Goal: Task Accomplishment & Management: Complete application form

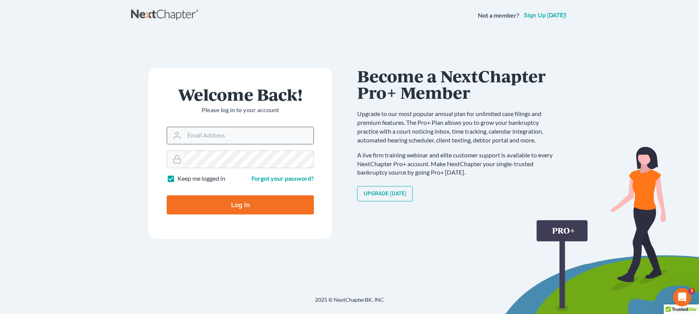
click at [200, 138] on input "Email Address" at bounding box center [248, 135] width 129 height 17
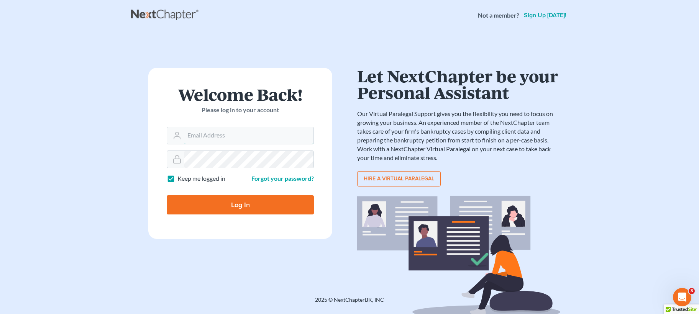
type input "[EMAIL_ADDRESS][DOMAIN_NAME]"
click at [167, 196] on input "Log In" at bounding box center [240, 205] width 147 height 19
type input "Thinking..."
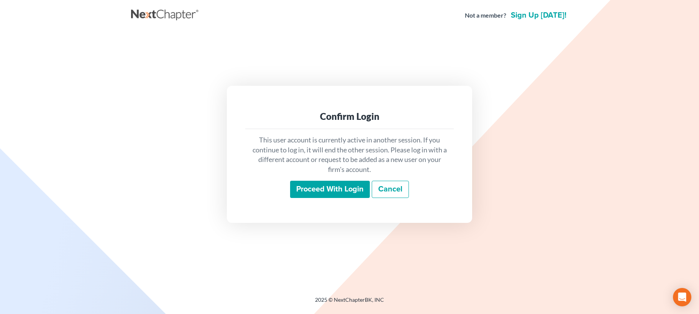
click at [345, 193] on input "Proceed with login" at bounding box center [330, 190] width 80 height 18
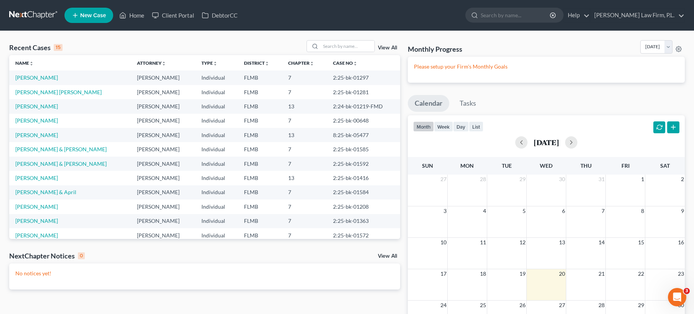
click at [86, 20] on link "New Case" at bounding box center [88, 15] width 49 height 15
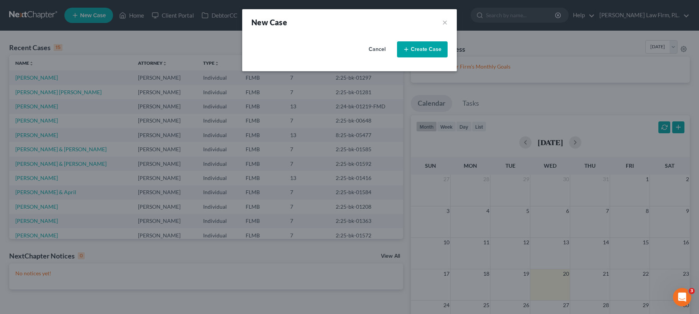
select select "15"
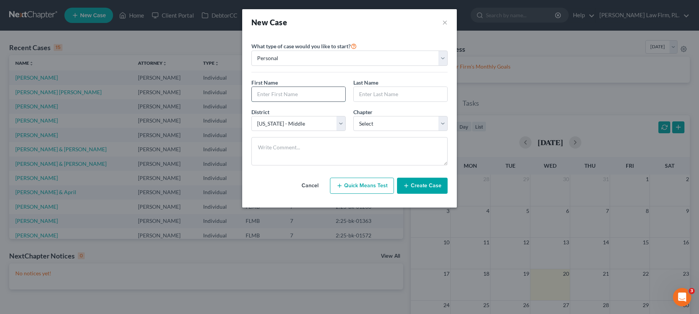
click at [275, 88] on input "text" at bounding box center [299, 94] width 94 height 15
type input "[PERSON_NAME]"
type input "Pautrat"
click at [390, 124] on select "Select 7 11 12 13" at bounding box center [401, 123] width 94 height 15
select select "0"
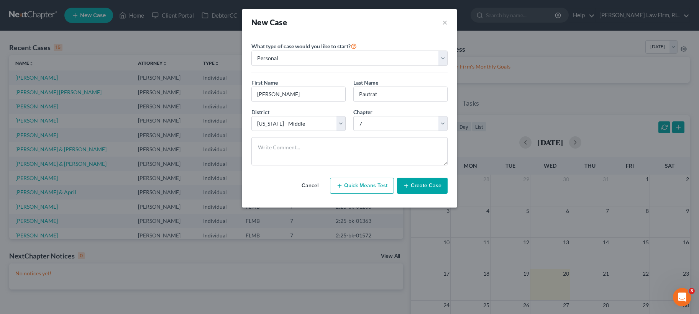
click at [423, 183] on button "Create Case" at bounding box center [422, 186] width 51 height 16
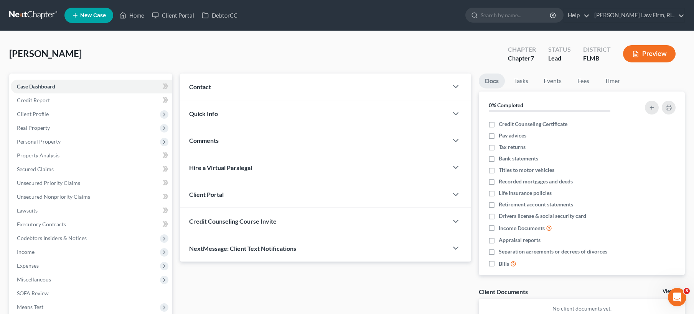
click at [212, 87] on div "Contact" at bounding box center [314, 87] width 268 height 26
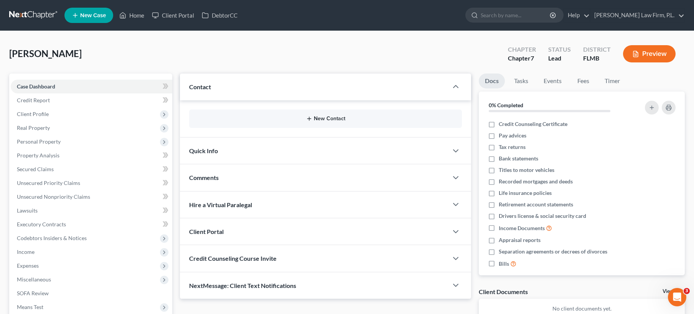
click at [241, 120] on button "New Contact" at bounding box center [325, 119] width 260 height 6
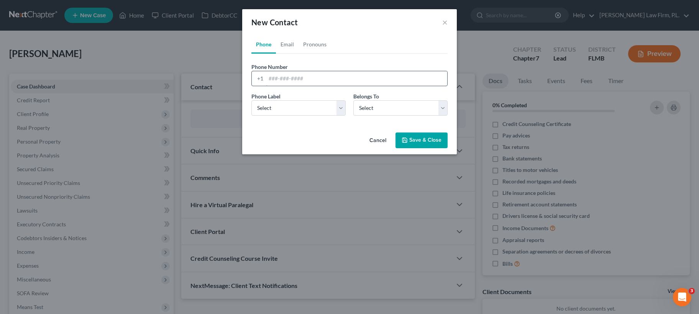
click at [314, 77] on input "tel" at bounding box center [356, 78] width 181 height 15
paste input "[PHONE_NUMBER]"
type input "[PHONE_NUMBER]"
click at [281, 105] on select "Select Mobile Home Work Other" at bounding box center [299, 107] width 94 height 15
select select "0"
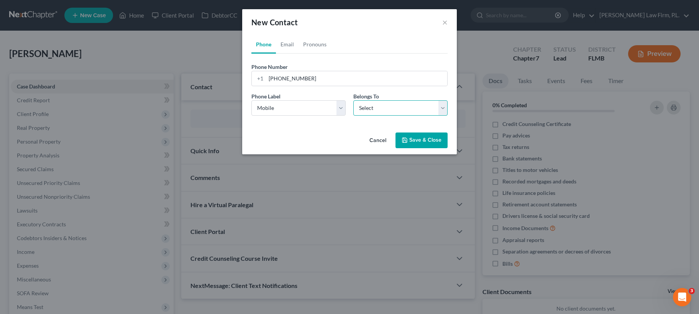
click at [374, 110] on select "Select Client Other" at bounding box center [401, 107] width 94 height 15
select select "0"
click at [281, 45] on link "Email" at bounding box center [287, 44] width 23 height 18
click at [308, 77] on input "email" at bounding box center [356, 78] width 181 height 15
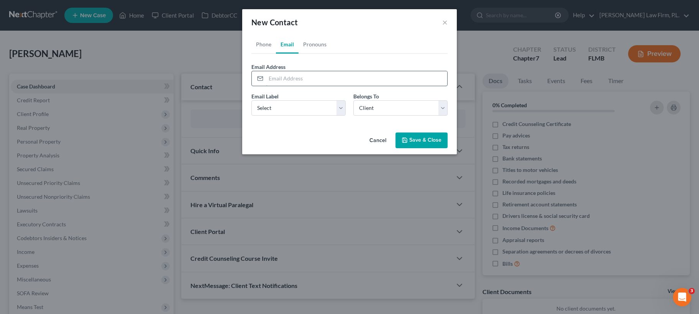
paste input "[EMAIL_ADDRESS][DOMAIN_NAME]"
type input "[EMAIL_ADDRESS][DOMAIN_NAME]"
click at [301, 107] on select "Select Home Work Other" at bounding box center [299, 107] width 94 height 15
select select "0"
click at [424, 138] on button "Save & Close" at bounding box center [422, 141] width 52 height 16
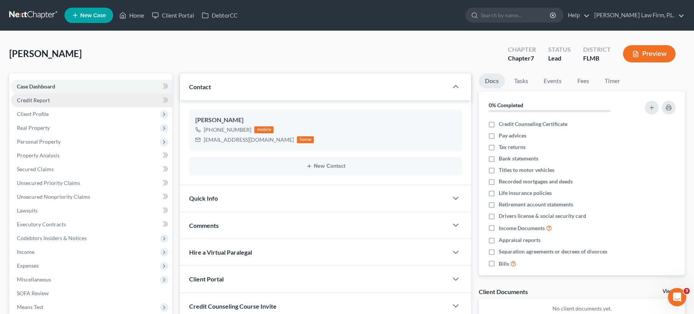
click at [58, 102] on link "Credit Report" at bounding box center [91, 101] width 161 height 14
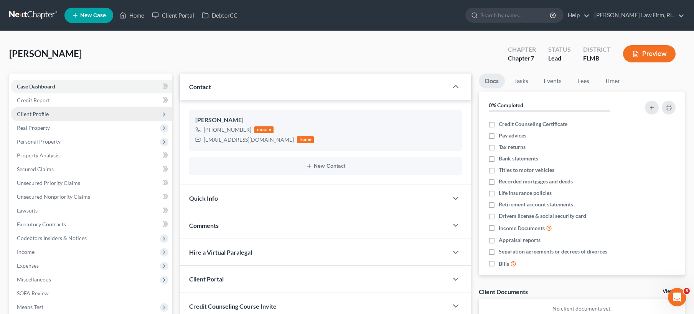
click at [51, 115] on span "Client Profile" at bounding box center [91, 114] width 161 height 14
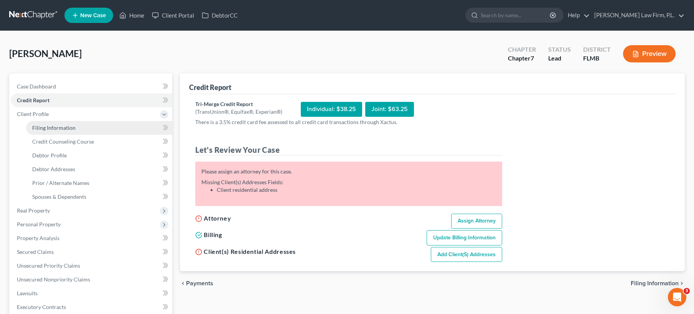
click at [96, 134] on link "Filing Information" at bounding box center [99, 128] width 146 height 14
select select "1"
select select "0"
select select "15"
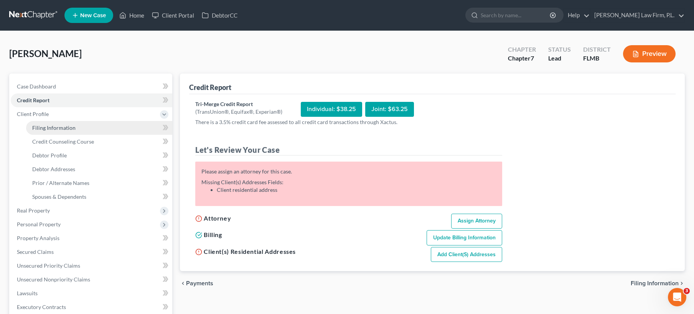
select select "9"
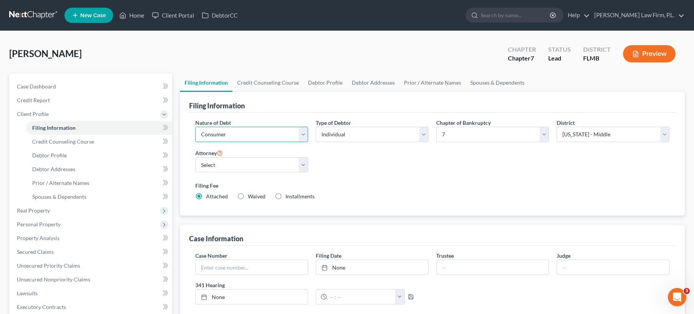
click at [260, 138] on select "Select Business Consumer Other" at bounding box center [251, 134] width 113 height 15
click at [251, 164] on select "Select [PERSON_NAME] - FLMB [PERSON_NAME] - null" at bounding box center [251, 165] width 113 height 15
select select "0"
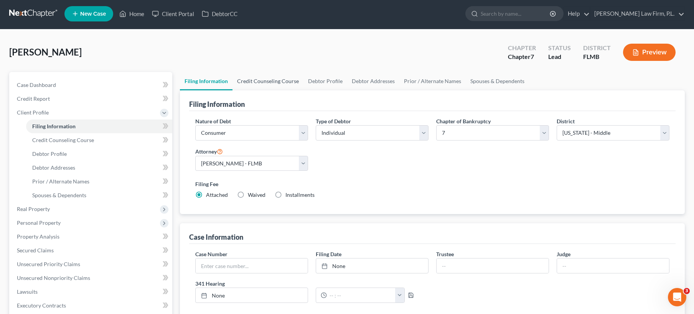
click at [267, 79] on link "Credit Counseling Course" at bounding box center [267, 81] width 71 height 18
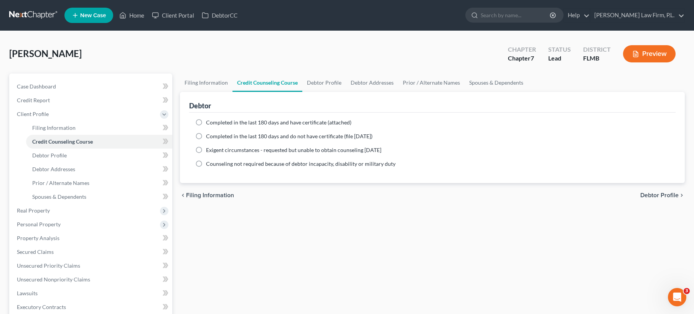
click at [206, 125] on label "Completed in the last 180 days and have certificate (attached)" at bounding box center [278, 123] width 145 height 8
click at [209, 124] on input "Completed in the last 180 days and have certificate (attached)" at bounding box center [211, 121] width 5 height 5
radio input "true"
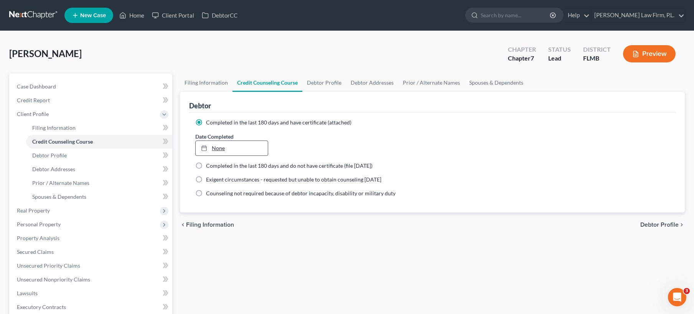
click at [218, 149] on link "None" at bounding box center [232, 148] width 72 height 15
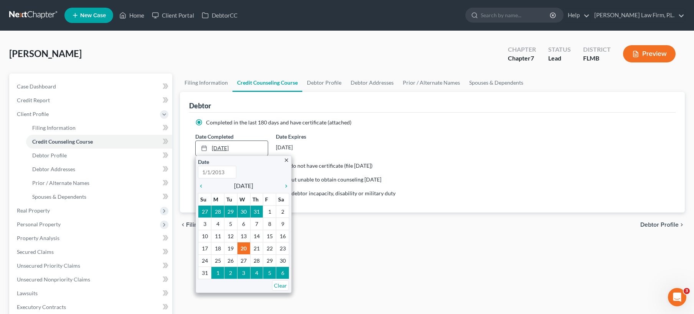
type input "[DATE]"
drag, startPoint x: 206, startPoint y: 187, endPoint x: 215, endPoint y: 201, distance: 16.9
click at [206, 187] on icon "chevron_left" at bounding box center [203, 186] width 10 height 6
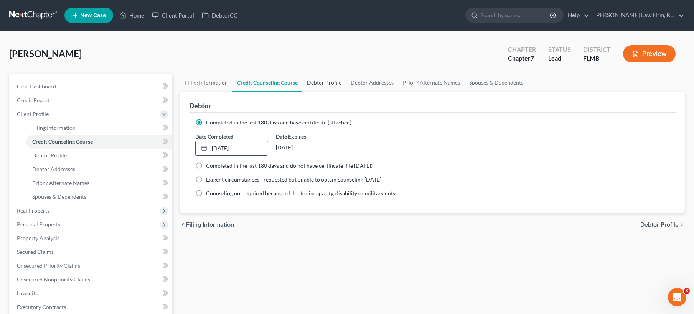
click at [313, 79] on link "Debtor Profile" at bounding box center [324, 83] width 44 height 18
select select "0"
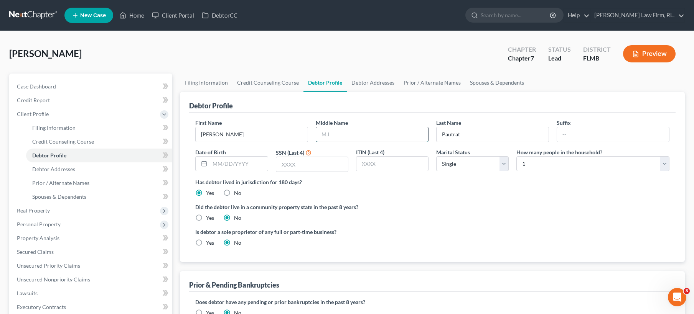
click at [359, 133] on input "text" at bounding box center [372, 134] width 112 height 15
type input "[PERSON_NAME]"
click at [223, 162] on input "text" at bounding box center [239, 164] width 58 height 15
type input "[DATE]"
click at [337, 165] on input "text" at bounding box center [312, 164] width 72 height 15
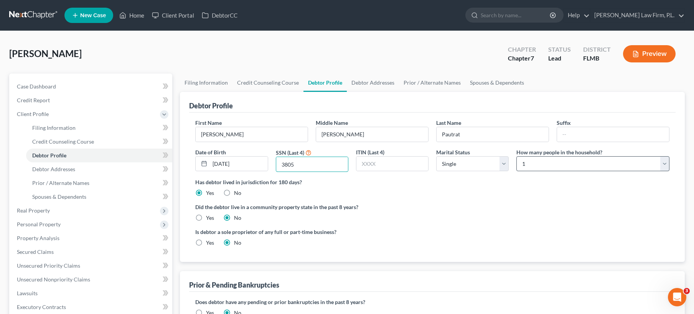
type input "3805"
click at [574, 163] on select "Select 1 2 3 4 5 6 7 8 9 10 11 12 13 14 15 16 17 18 19 20" at bounding box center [592, 163] width 153 height 15
select select "2"
click at [366, 82] on link "Debtor Addresses" at bounding box center [373, 83] width 52 height 18
select select "0"
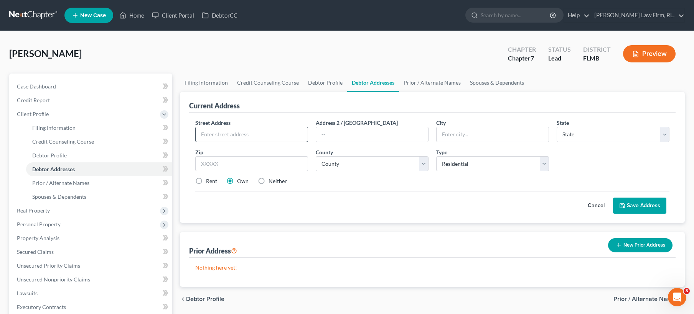
click at [263, 127] on div at bounding box center [251, 134] width 113 height 15
click at [266, 137] on input "text" at bounding box center [252, 134] width 112 height 15
type input "[STREET_ADDRESS]"
click at [242, 163] on input "text" at bounding box center [251, 163] width 113 height 15
type input "33914"
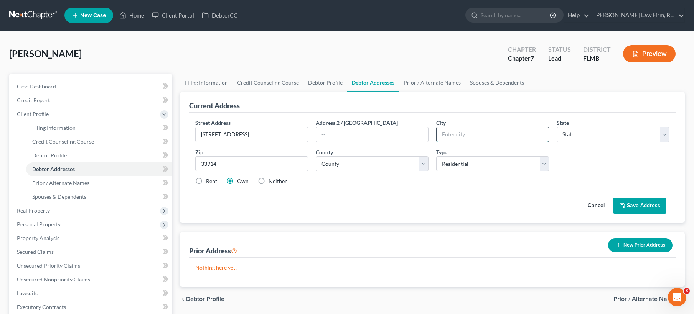
click at [502, 138] on input "text" at bounding box center [492, 134] width 112 height 15
type input "[GEOGRAPHIC_DATA]"
select select "9"
click at [257, 162] on input "33914" at bounding box center [251, 163] width 113 height 15
click at [377, 164] on select "County [GEOGRAPHIC_DATA] [GEOGRAPHIC_DATA] [GEOGRAPHIC_DATA] [GEOGRAPHIC_DATA] …" at bounding box center [372, 163] width 113 height 15
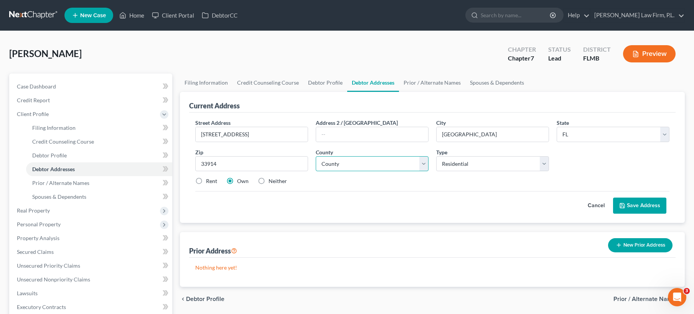
select select "34"
click at [635, 202] on button "Save Address" at bounding box center [639, 206] width 53 height 16
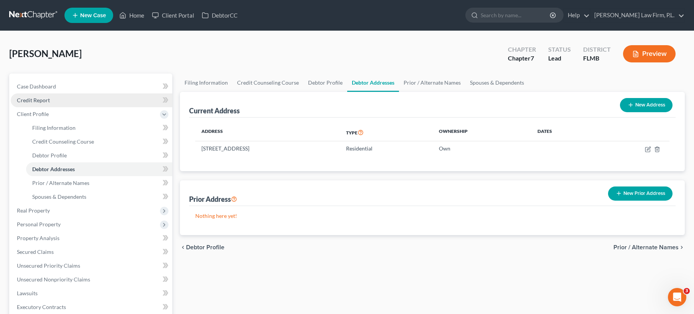
click at [55, 103] on link "Credit Report" at bounding box center [91, 101] width 161 height 14
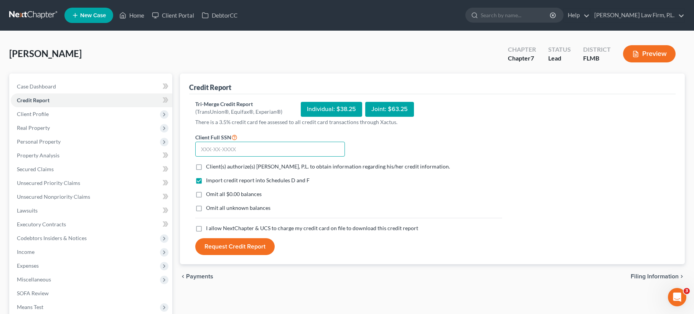
click at [266, 155] on input "text" at bounding box center [270, 149] width 150 height 15
type input "213-78-3805"
click at [206, 167] on label "Client(s) authorize(s) [PERSON_NAME], P.L. to obtain information regarding his/…" at bounding box center [328, 167] width 244 height 8
click at [209, 167] on input "Client(s) authorize(s) [PERSON_NAME], P.L. to obtain information regarding his/…" at bounding box center [211, 165] width 5 height 5
checkbox input "true"
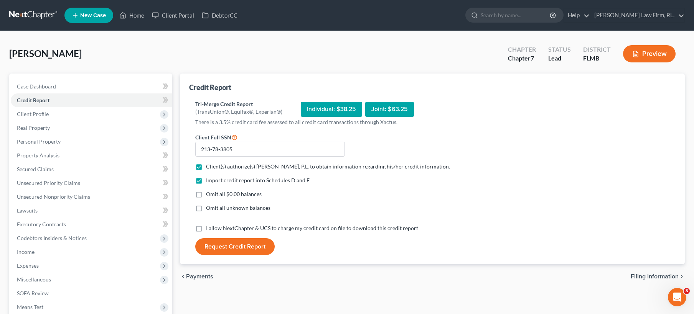
click at [206, 196] on label "Omit all $0.00 balances" at bounding box center [234, 195] width 56 height 8
click at [209, 196] on input "Omit all $0.00 balances" at bounding box center [211, 193] width 5 height 5
checkbox input "true"
click at [206, 229] on label "I allow NextChapter & UCS to charge my credit card on file to download this cre…" at bounding box center [312, 229] width 212 height 8
click at [209, 229] on input "I allow NextChapter & UCS to charge my credit card on file to download this cre…" at bounding box center [211, 227] width 5 height 5
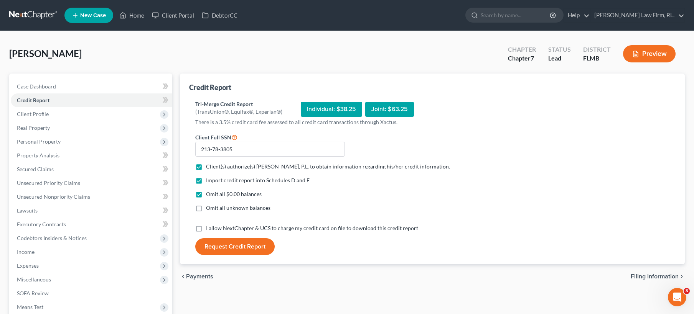
checkbox input "true"
click at [212, 250] on button "Request Credit Report" at bounding box center [234, 247] width 79 height 17
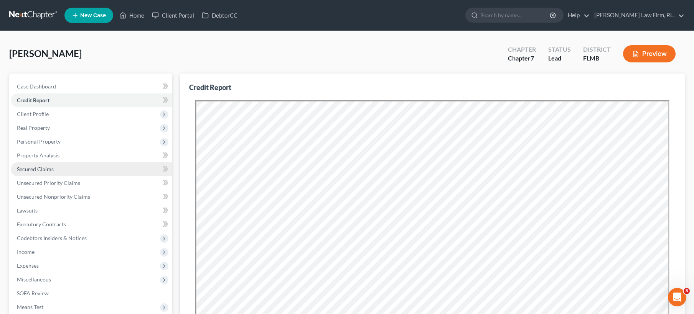
click at [73, 171] on link "Secured Claims" at bounding box center [91, 170] width 161 height 14
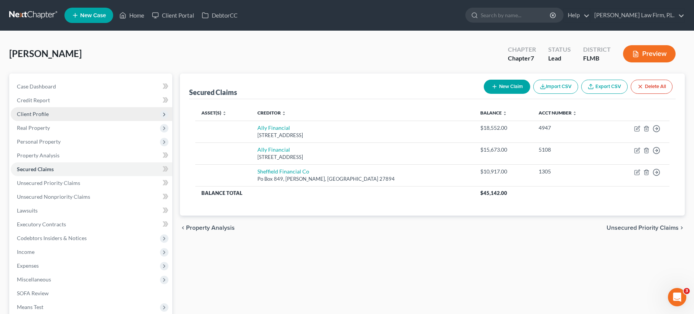
click at [80, 110] on span "Client Profile" at bounding box center [91, 114] width 161 height 14
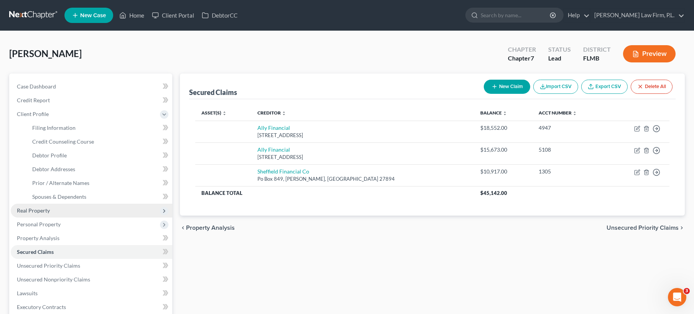
click at [82, 216] on span "Real Property" at bounding box center [91, 211] width 161 height 14
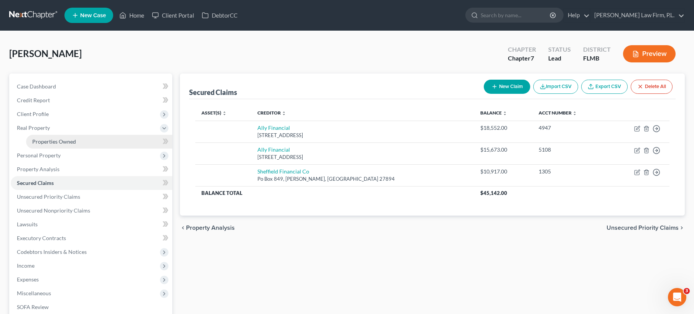
click at [75, 146] on link "Properties Owned" at bounding box center [99, 142] width 146 height 14
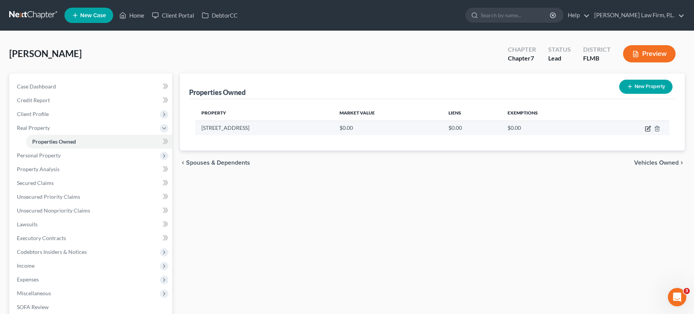
click at [645, 129] on icon "button" at bounding box center [648, 129] width 6 height 6
select select "9"
select select "34"
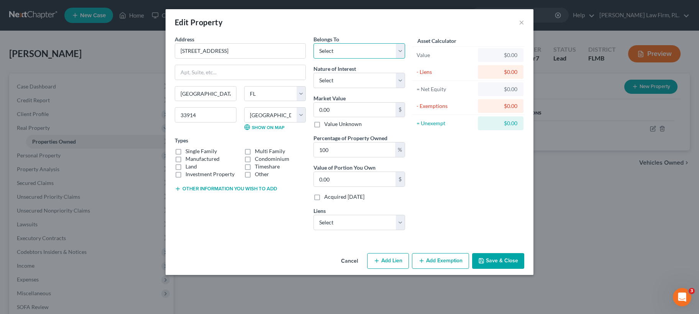
click at [365, 46] on select "Select Debtor 1 Only Debtor 2 Only Debtor 1 And Debtor 2 Only At Least One Of T…" at bounding box center [360, 50] width 92 height 15
select select "3"
click at [186, 152] on label "Single Family" at bounding box center [201, 152] width 31 height 8
click at [189, 152] on input "Single Family" at bounding box center [191, 150] width 5 height 5
checkbox input "true"
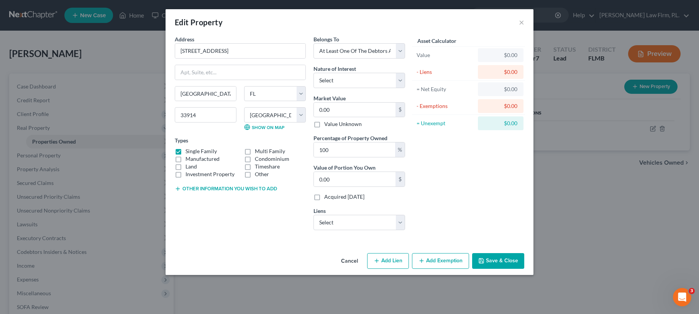
click at [220, 188] on button "Other information you wish to add" at bounding box center [226, 189] width 102 height 6
click at [214, 202] on textarea at bounding box center [240, 207] width 131 height 28
type textarea "Tax Appraiser Value Debtor's Homestead"
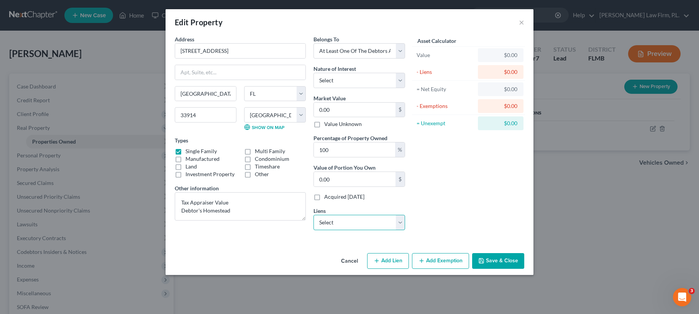
click at [353, 221] on select "Select Ally Financial - $18,552.00 Ally Financial - $15,673.00 Sheffield Financ…" at bounding box center [360, 222] width 92 height 15
click at [347, 81] on select "Select Fee Simple Joint Tenant Life Estate Equitable Interest Future Interest T…" at bounding box center [360, 80] width 92 height 15
click at [189, 51] on input "[STREET_ADDRESS]" at bounding box center [240, 51] width 130 height 15
type input "[STREET_ADDRESS]"
click at [341, 111] on input "0.00" at bounding box center [355, 110] width 82 height 15
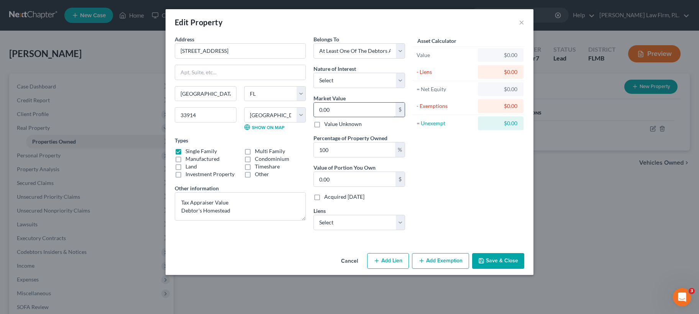
paste input "285,123"
type input "285,123"
type input "285,123.00"
type input "285,123"
click at [373, 222] on select "Select Ally Financial - $18,552.00 Ally Financial - $15,673.00 Sheffield Financ…" at bounding box center [360, 222] width 92 height 15
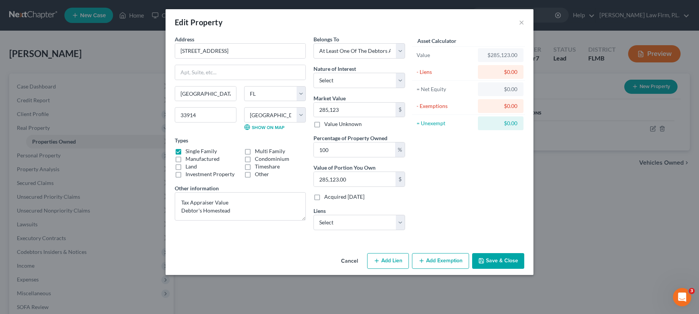
click at [390, 262] on button "Add Lien" at bounding box center [388, 261] width 42 height 16
select select "3"
select select "0"
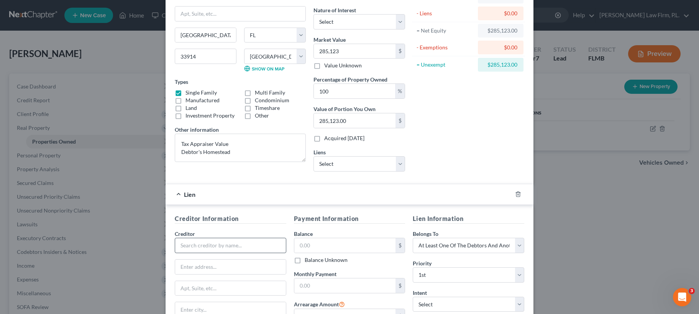
scroll to position [63, 0]
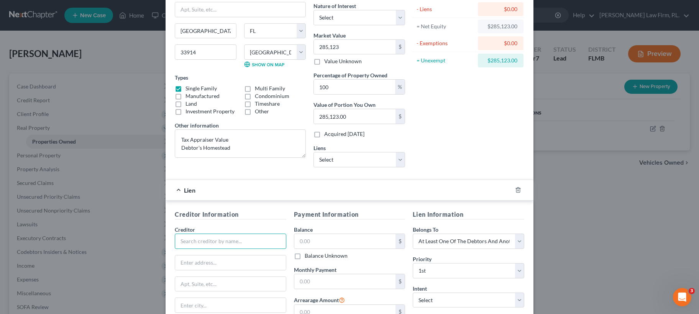
click at [207, 242] on input "text" at bounding box center [231, 241] width 112 height 15
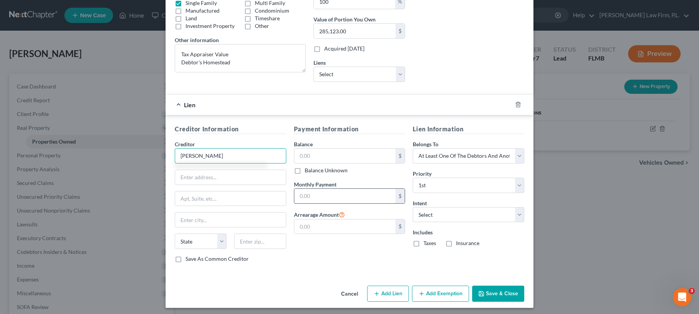
scroll to position [151, 0]
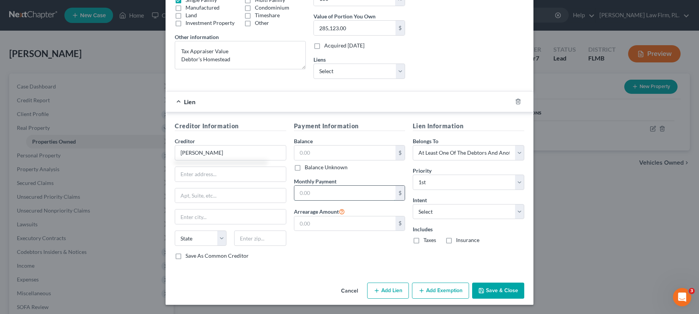
click at [333, 192] on input "text" at bounding box center [346, 193] width 102 height 15
type input "[PERSON_NAME]"
click at [470, 153] on select "Select Debtor 1 Only Debtor 2 Only Debtor 1 And Debtor 2 Only At Least One Of T…" at bounding box center [469, 152] width 112 height 15
click at [519, 102] on div at bounding box center [522, 101] width 21 height 12
click at [515, 102] on icon "button" at bounding box center [518, 102] width 6 height 6
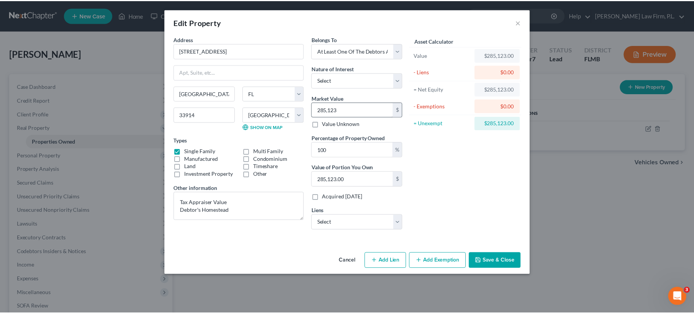
scroll to position [0, 0]
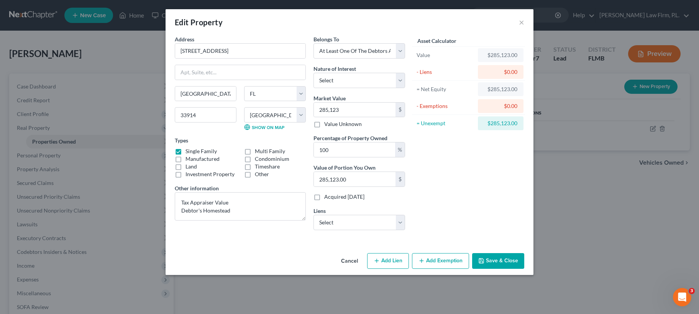
click at [492, 263] on button "Save & Close" at bounding box center [498, 261] width 52 height 16
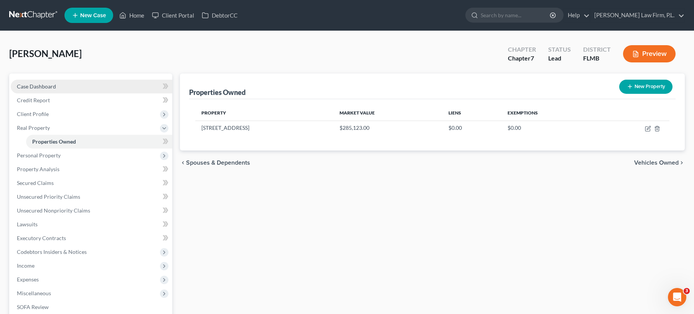
click at [38, 89] on span "Case Dashboard" at bounding box center [36, 86] width 39 height 7
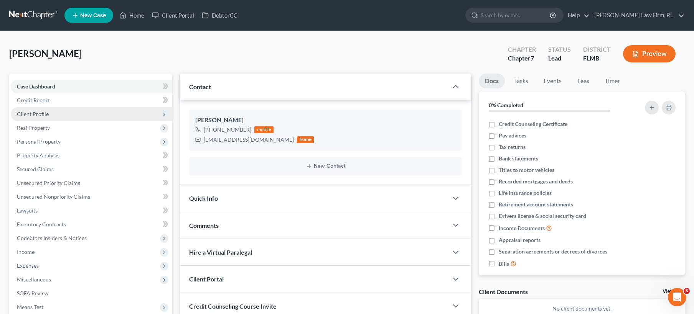
drag, startPoint x: 44, startPoint y: 118, endPoint x: 56, endPoint y: 118, distance: 11.1
click at [44, 118] on span "Client Profile" at bounding box center [91, 114] width 161 height 14
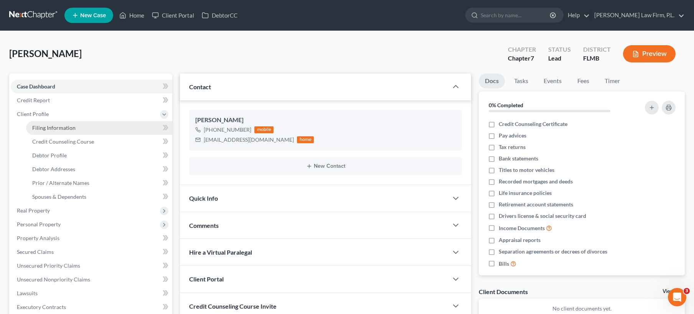
click at [76, 132] on link "Filing Information" at bounding box center [99, 128] width 146 height 14
select select "1"
select select "0"
select select "15"
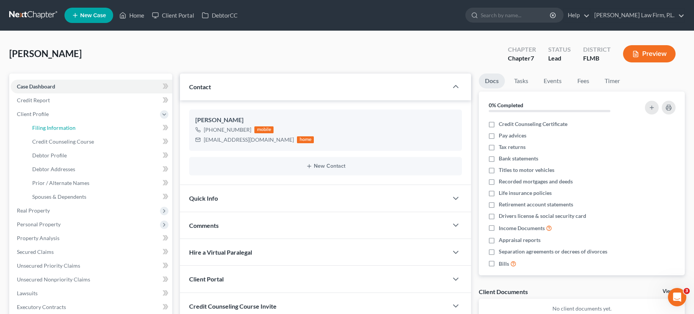
select select "0"
select select "9"
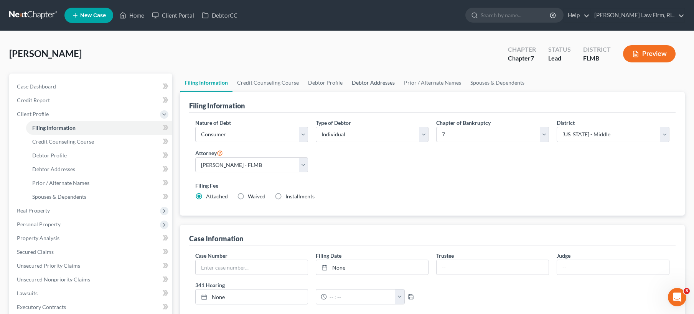
click at [358, 83] on link "Debtor Addresses" at bounding box center [373, 83] width 52 height 18
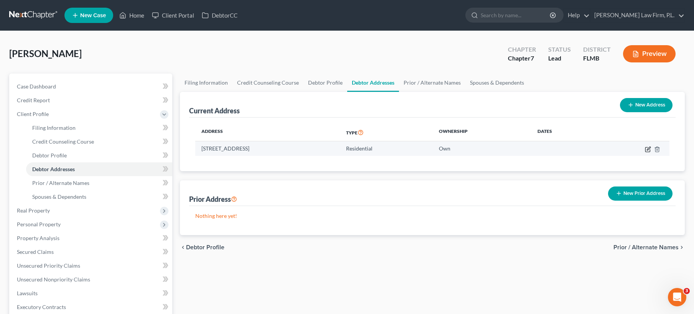
click at [647, 150] on icon "button" at bounding box center [648, 149] width 6 height 6
select select "9"
select select "34"
select select "0"
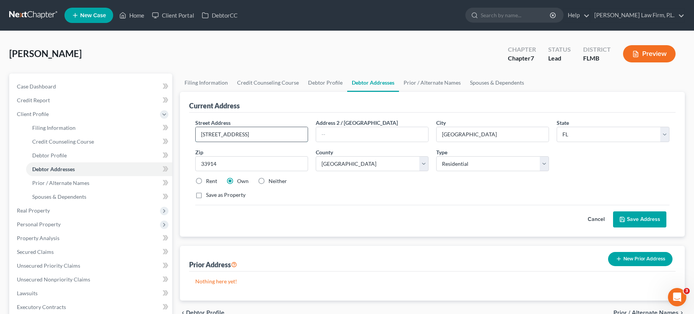
click at [209, 136] on input "[STREET_ADDRESS]" at bounding box center [252, 134] width 112 height 15
type input "[STREET_ADDRESS]"
click at [637, 216] on button "Save Address" at bounding box center [639, 220] width 53 height 16
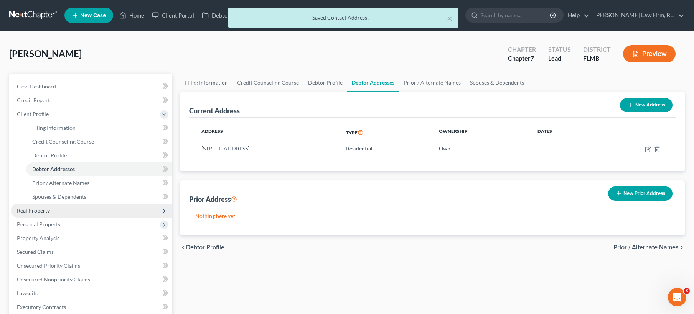
click at [61, 211] on span "Real Property" at bounding box center [91, 211] width 161 height 14
